Goal: Task Accomplishment & Management: Manage account settings

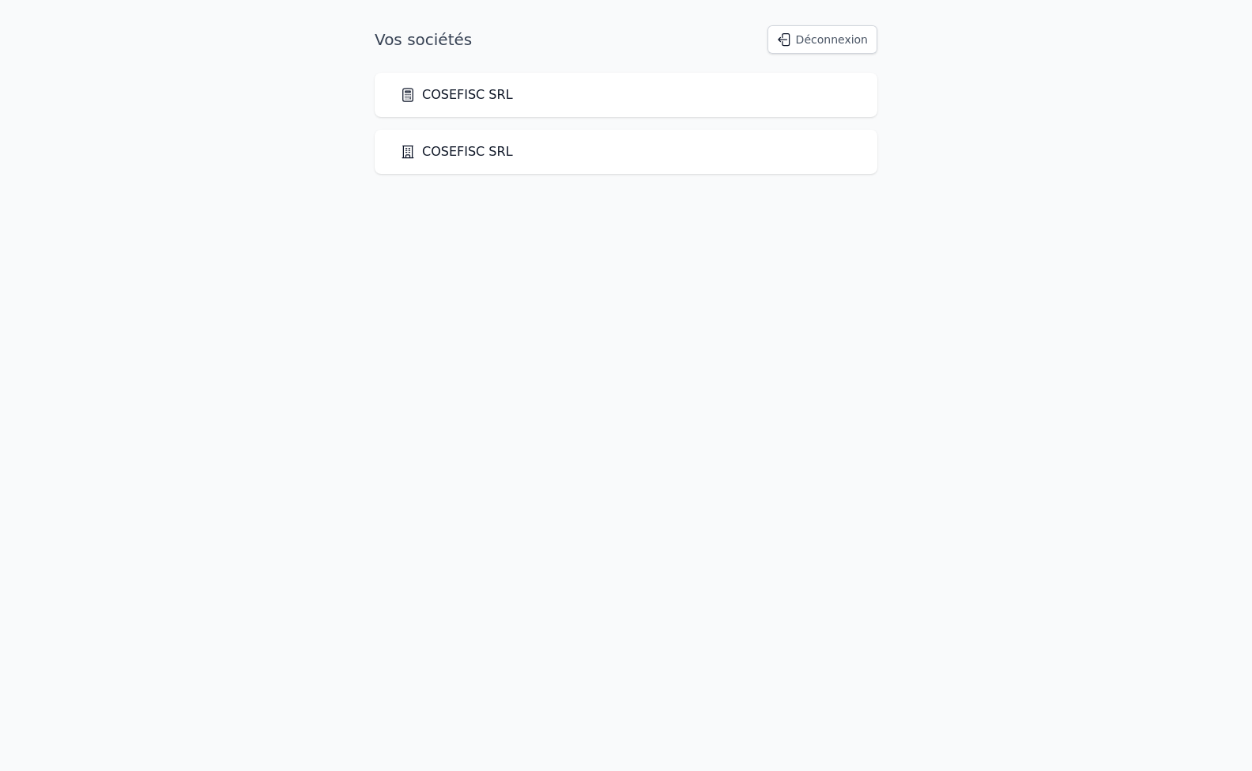
click at [453, 101] on link "COSEFISC SRL" at bounding box center [456, 94] width 113 height 19
click at [426, 155] on link "COSEFISC SRL" at bounding box center [456, 151] width 113 height 19
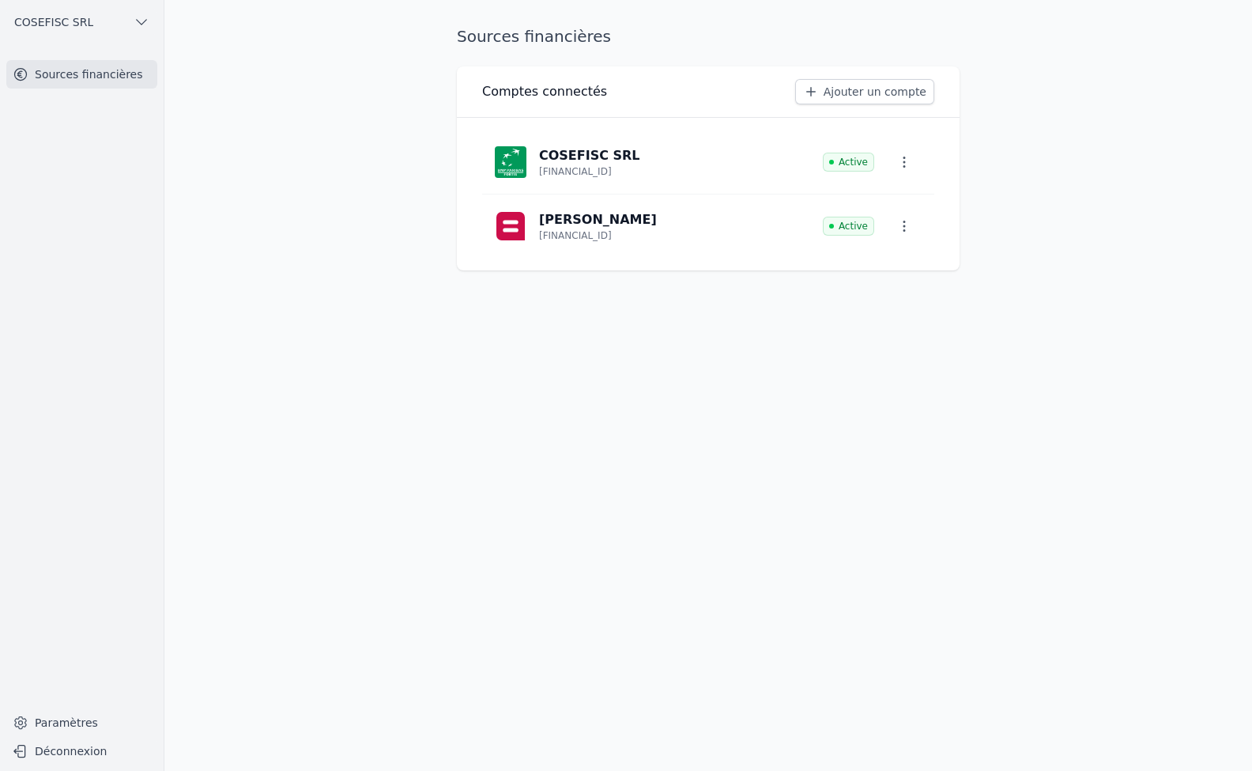
click at [63, 20] on span "COSEFISC SRL" at bounding box center [53, 22] width 79 height 16
click at [100, 59] on span "COSEFISC SRL" at bounding box center [116, 57] width 79 height 16
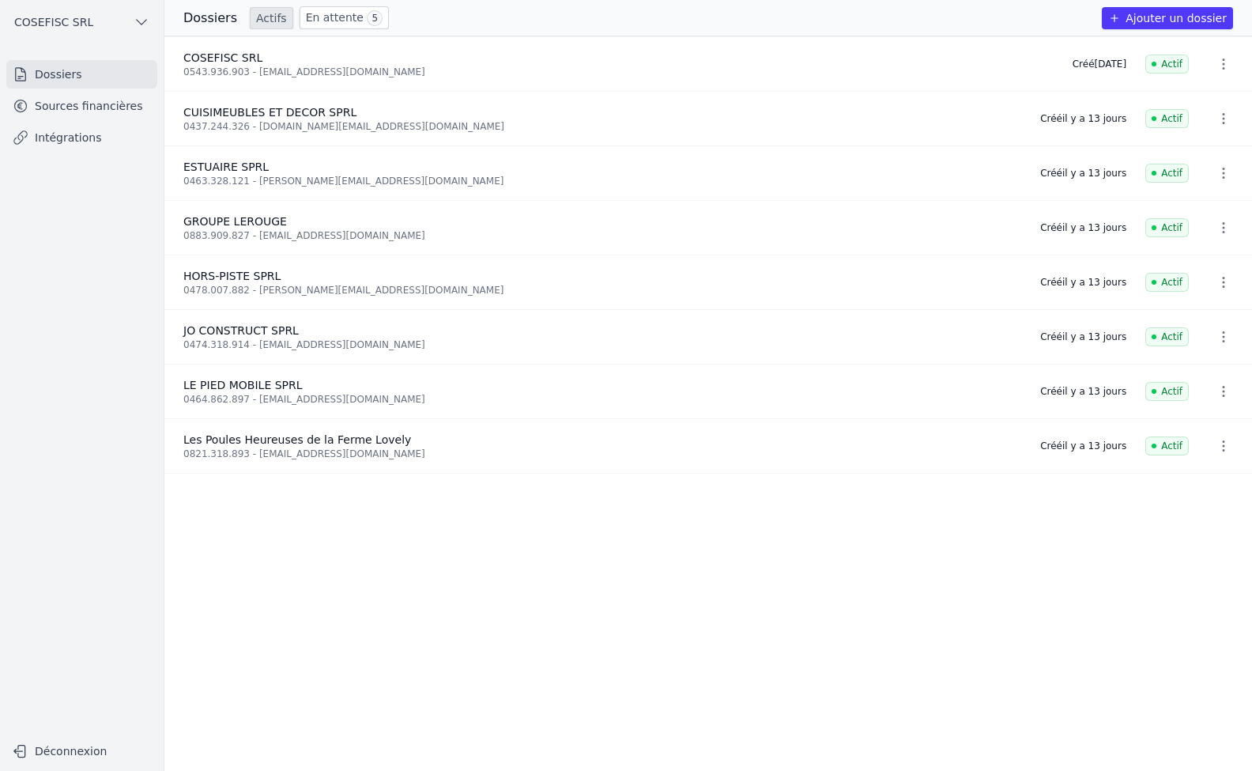
click at [70, 103] on link "Sources financières" at bounding box center [81, 106] width 151 height 28
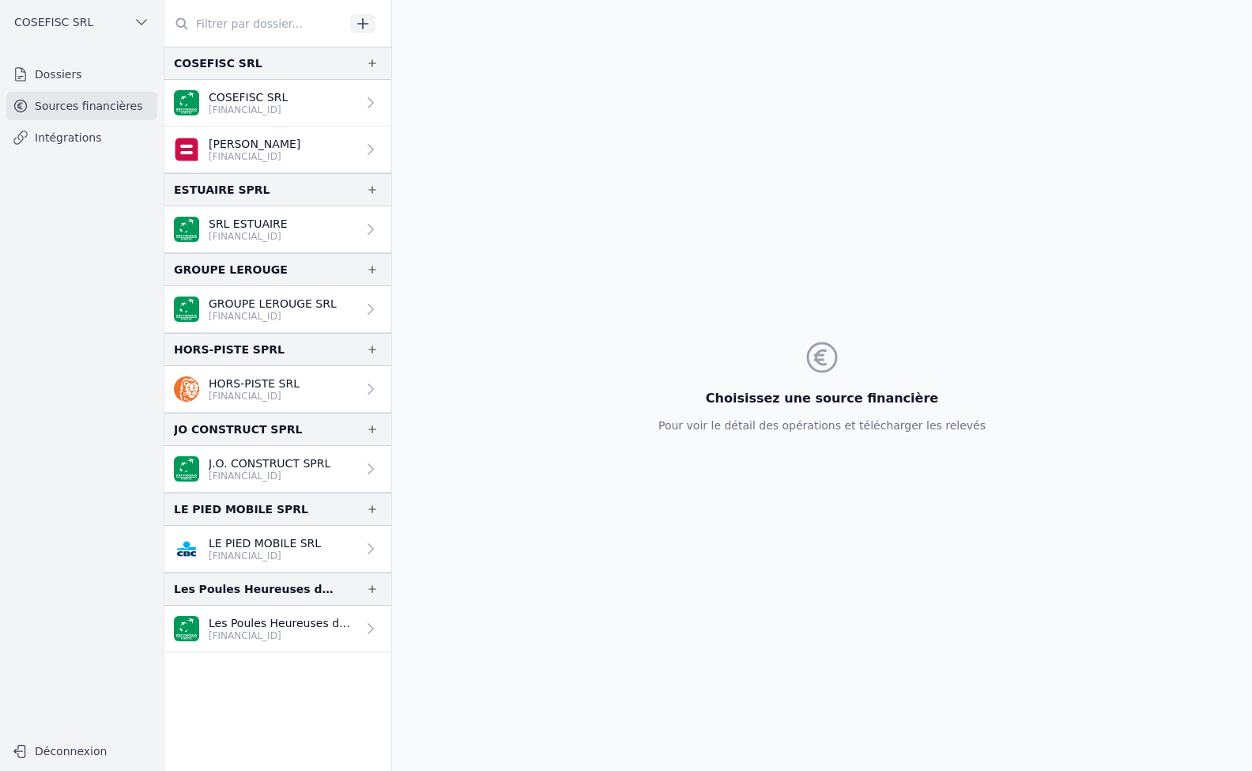
click at [225, 627] on p "Les Poules Heureuses de la" at bounding box center [283, 623] width 148 height 16
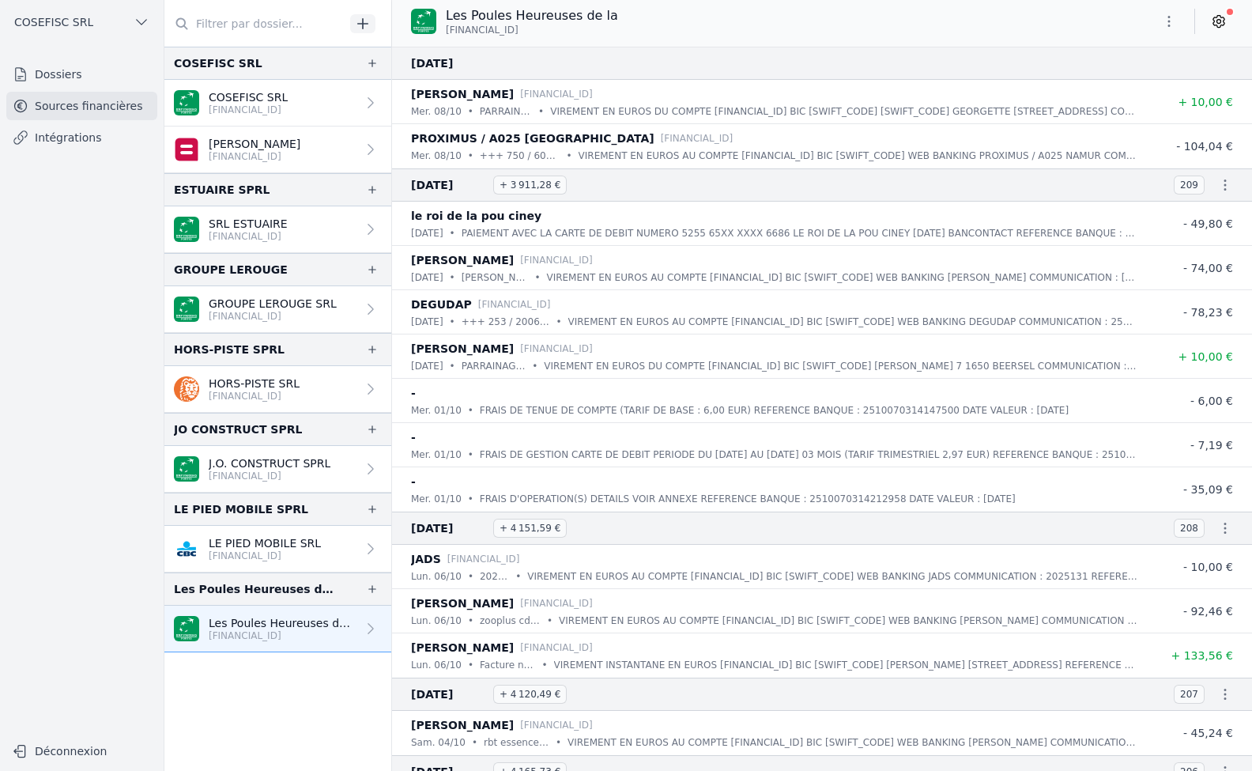
click at [1166, 14] on icon "button" at bounding box center [1169, 21] width 16 height 16
click at [1215, 17] on div at bounding box center [626, 385] width 1252 height 771
click at [1215, 17] on icon at bounding box center [1218, 22] width 11 height 12
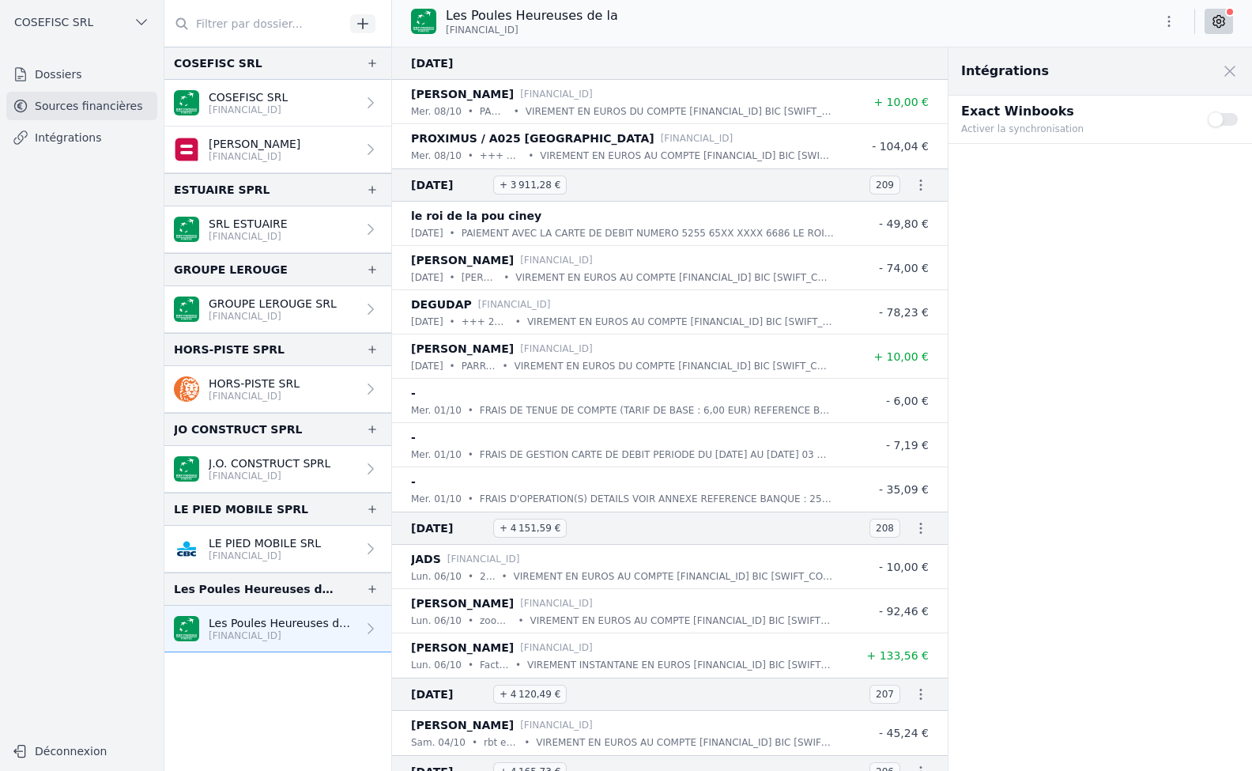
click at [1222, 117] on button "Use setting" at bounding box center [1224, 119] width 32 height 16
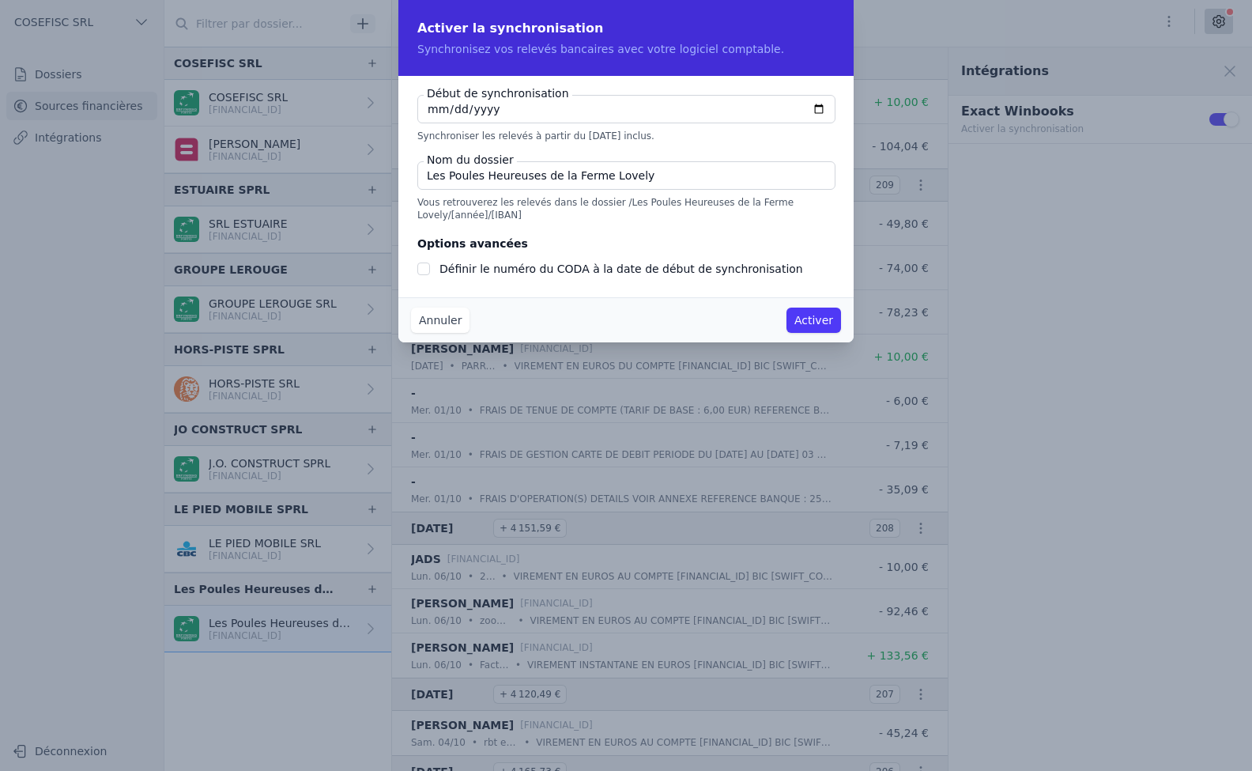
click at [815, 104] on input "[DATE]" at bounding box center [626, 109] width 418 height 28
type input "[DATE]"
checkbox input "false"
click at [816, 109] on input "[DATE]" at bounding box center [626, 109] width 418 height 28
type input "[DATE]"
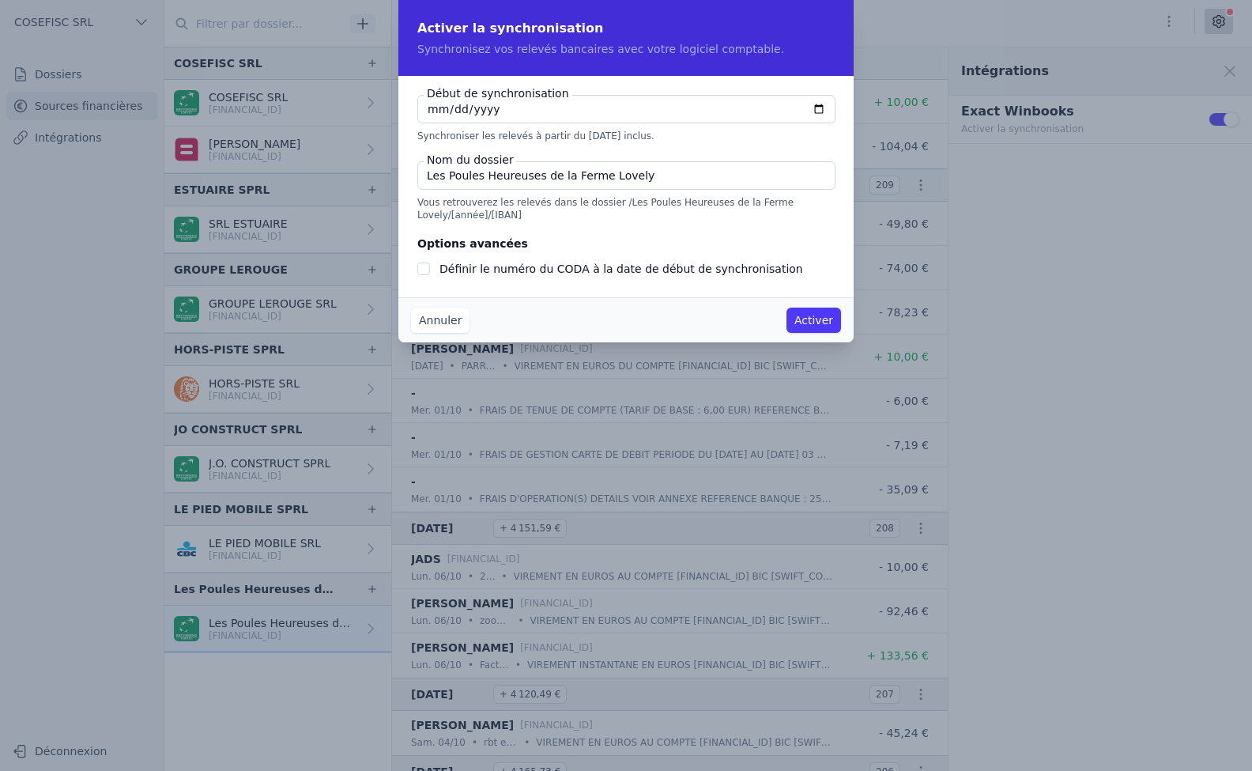
click at [807, 322] on button "Activer" at bounding box center [813, 319] width 55 height 25
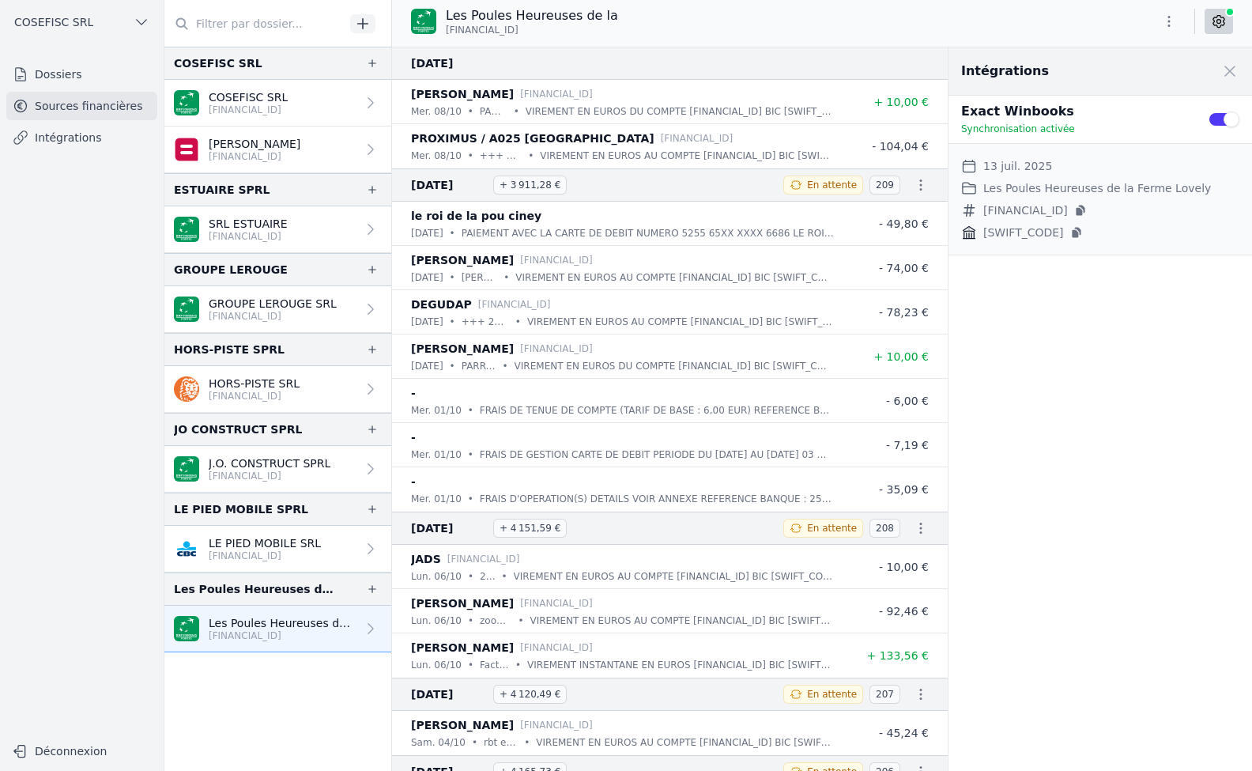
click at [61, 77] on link "Dossiers" at bounding box center [81, 74] width 151 height 28
